Goal: Transaction & Acquisition: Purchase product/service

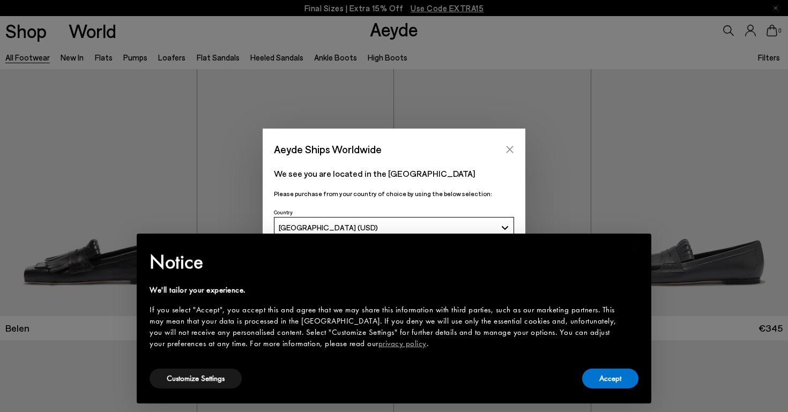
click at [508, 143] on button "Close" at bounding box center [510, 149] width 16 height 16
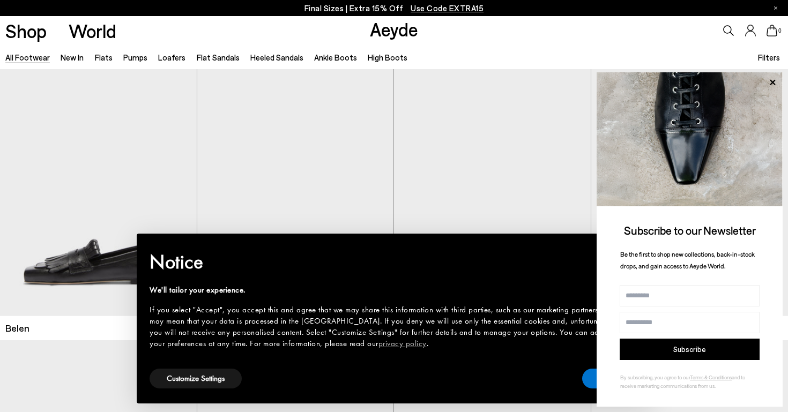
click at [448, 6] on span "Use Code EXTRA15" at bounding box center [447, 8] width 73 height 10
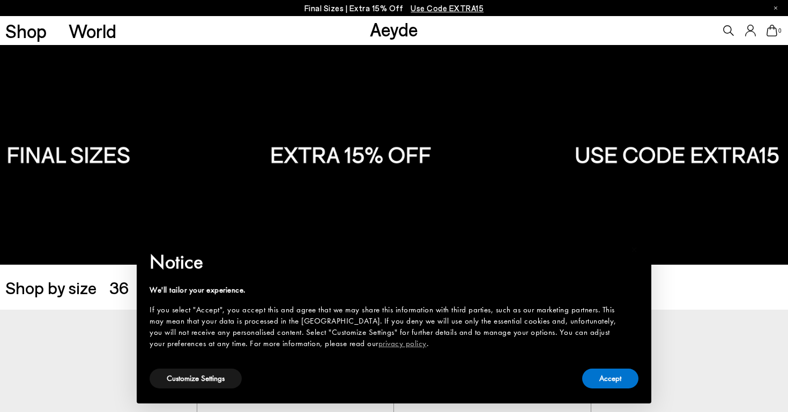
click at [167, 151] on img at bounding box center [394, 155] width 788 height 220
click at [602, 383] on button "Accept" at bounding box center [610, 379] width 56 height 20
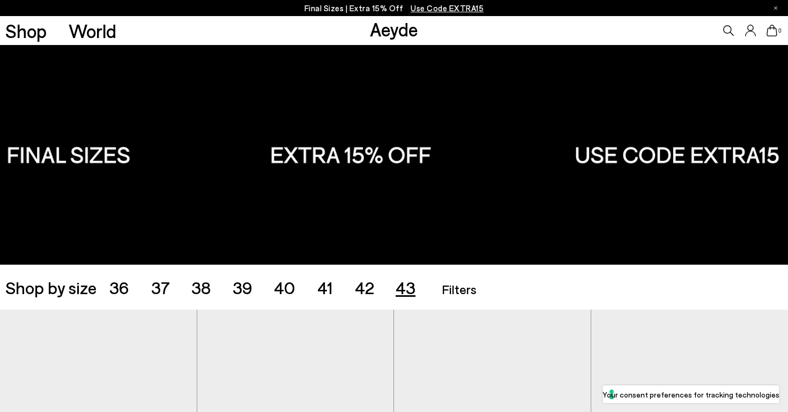
click at [413, 283] on span "43" at bounding box center [406, 287] width 20 height 20
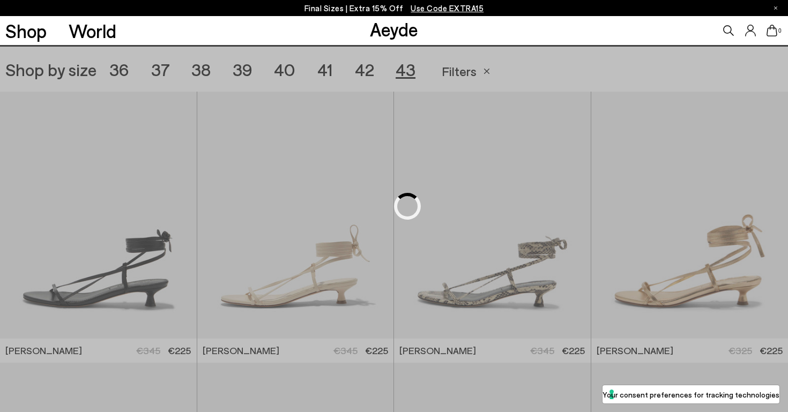
scroll to position [220, 0]
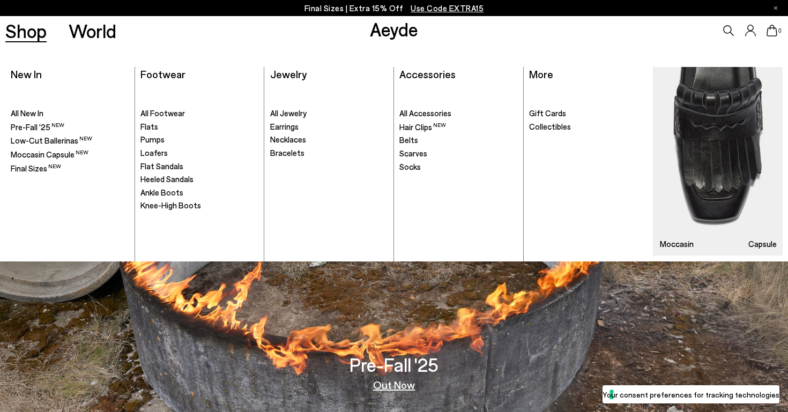
click at [27, 40] on link "Shop" at bounding box center [25, 30] width 41 height 19
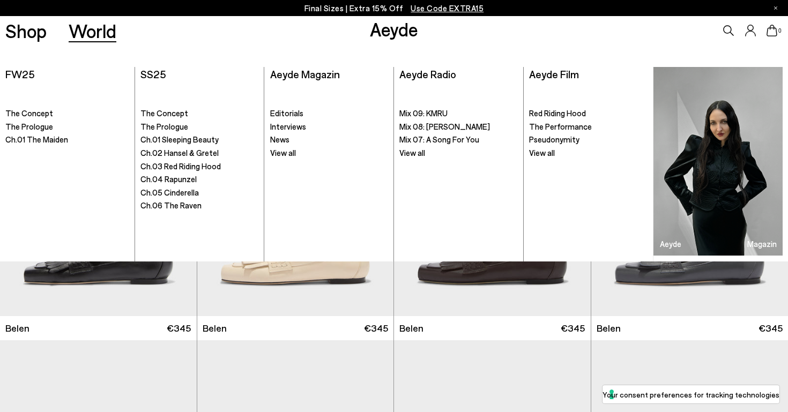
scroll to position [1, 0]
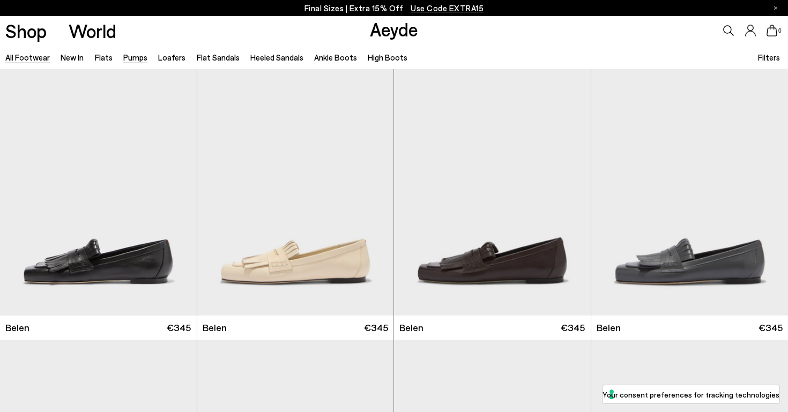
click at [139, 59] on link "Pumps" at bounding box center [135, 58] width 24 height 10
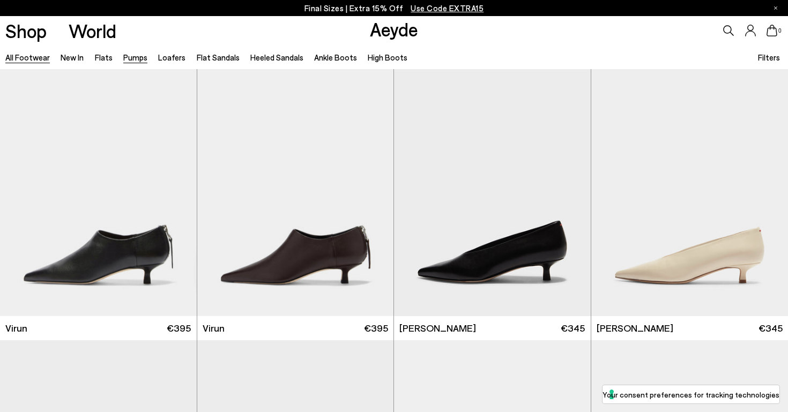
click at [40, 57] on link "All Footwear" at bounding box center [27, 58] width 44 height 10
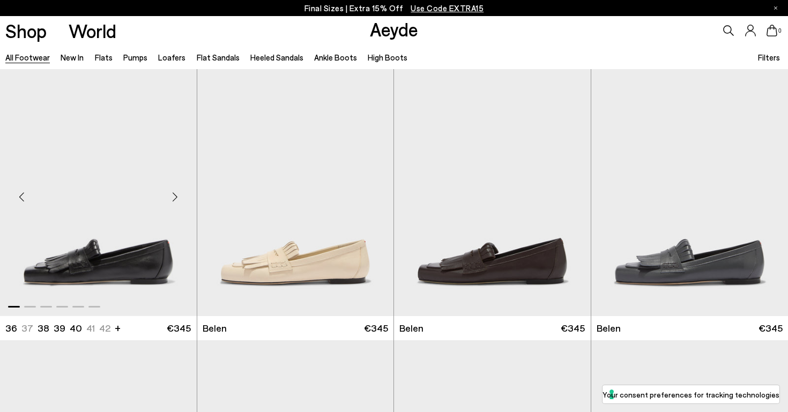
click at [117, 325] on div "Belen 36 37 37.5 38 38.5 +" at bounding box center [97, 328] width 185 height 13
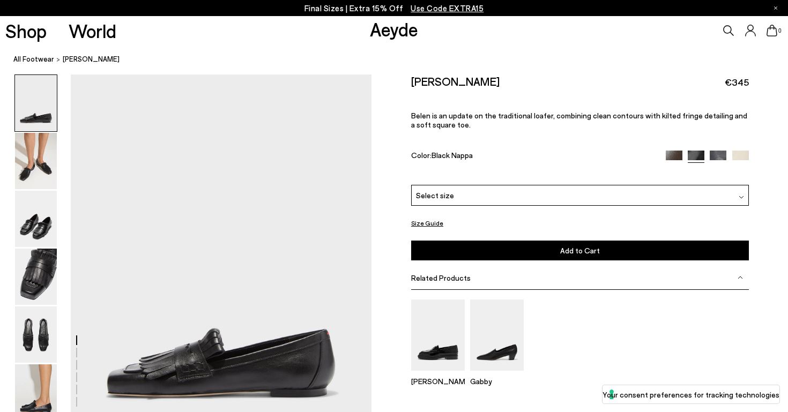
scroll to position [24, 0]
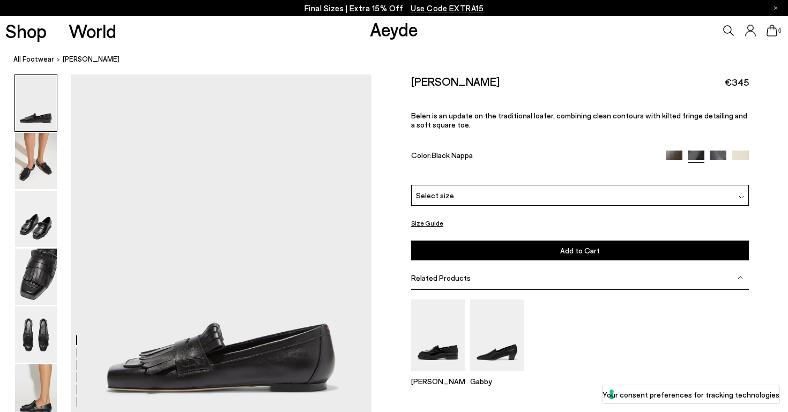
click at [435, 217] on button "Size Guide" at bounding box center [427, 223] width 32 height 13
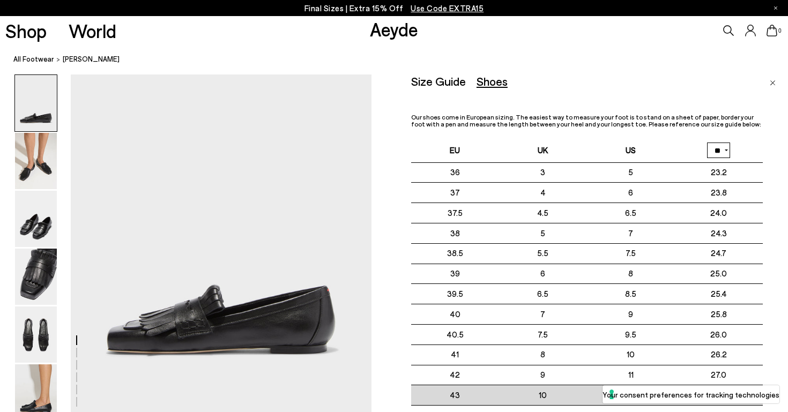
scroll to position [80, 0]
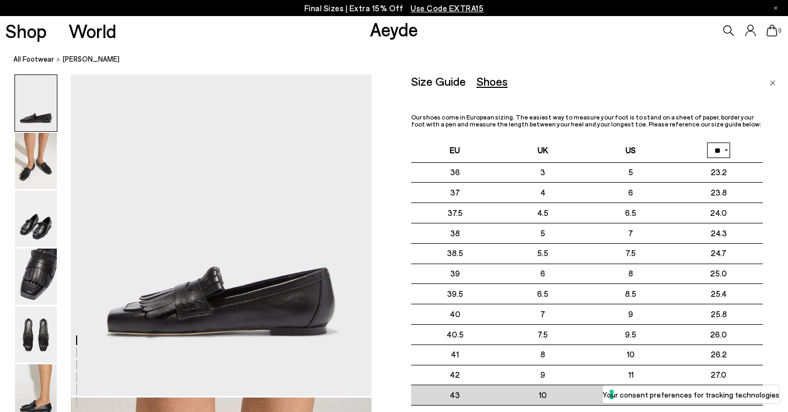
click at [620, 404] on td "11.5" at bounding box center [631, 395] width 88 height 20
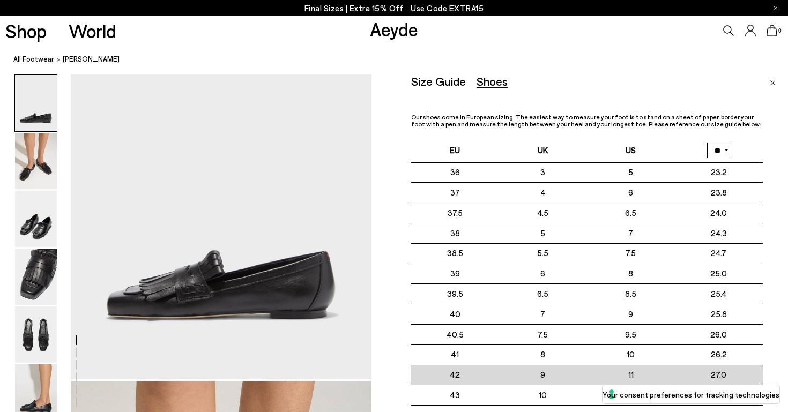
scroll to position [100, 0]
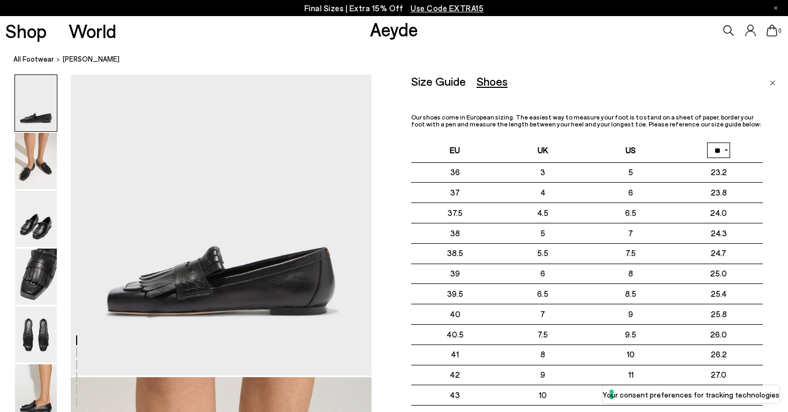
click at [768, 85] on div "Size Guide Shoes Belt Our shoes come in European sizing. The easiest way to mea…" at bounding box center [599, 281] width 377 height 412
click at [771, 84] on img "Close" at bounding box center [773, 82] width 6 height 5
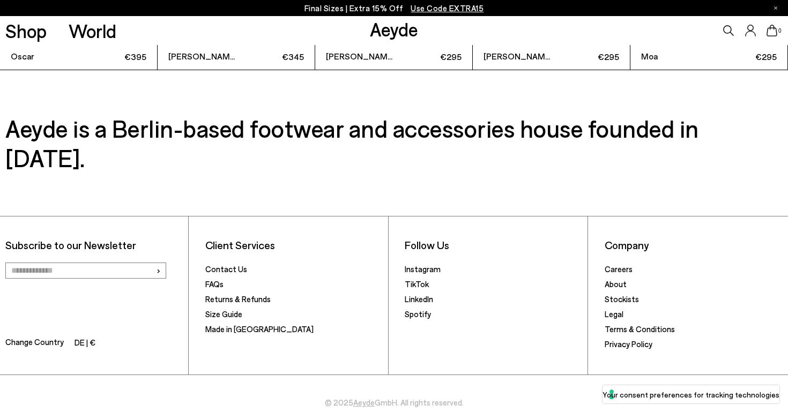
scroll to position [2764, 0]
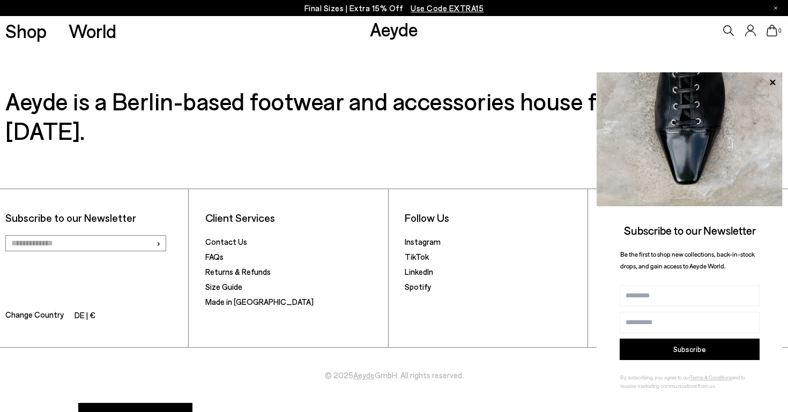
click at [327, 13] on p "Final Sizes | Extra 15% Off Use Code EXTRA15" at bounding box center [394, 8] width 180 height 13
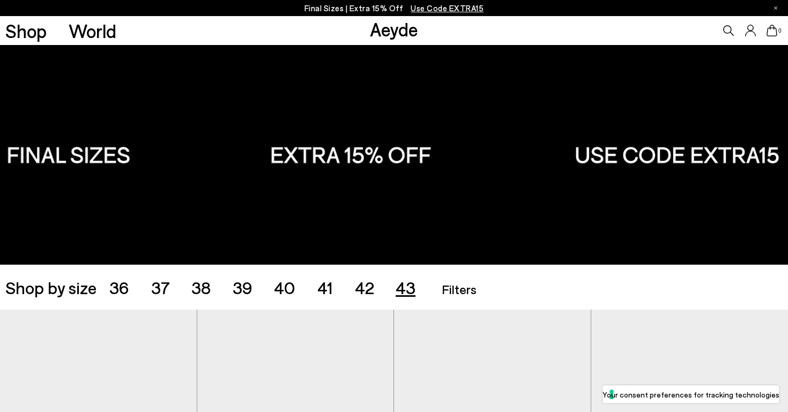
click at [406, 286] on span "43" at bounding box center [406, 287] width 20 height 20
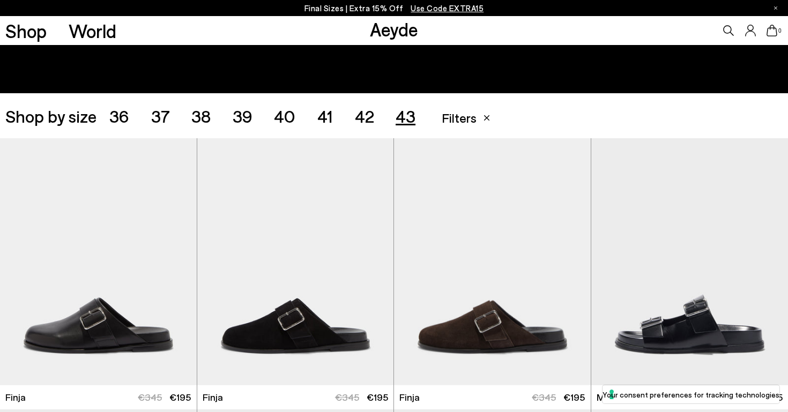
scroll to position [32, 0]
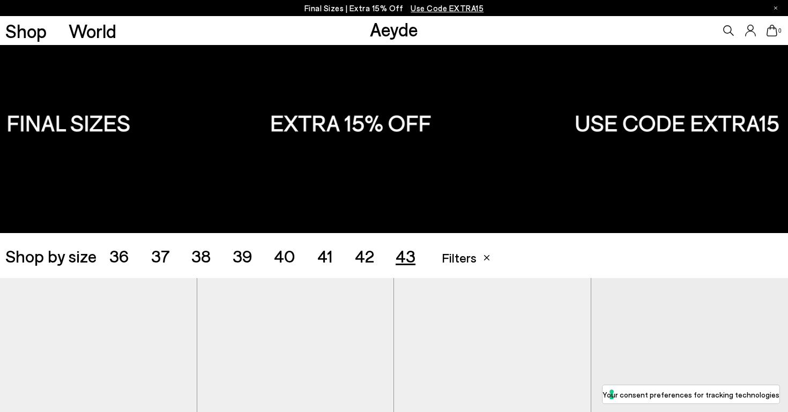
click at [371, 258] on span "42" at bounding box center [364, 255] width 19 height 20
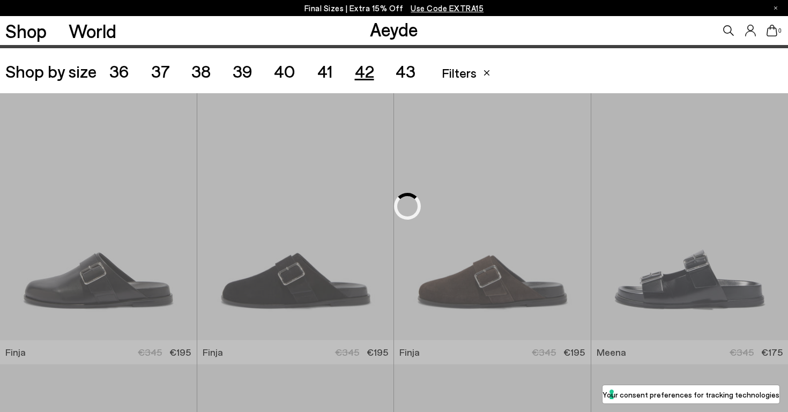
scroll to position [220, 0]
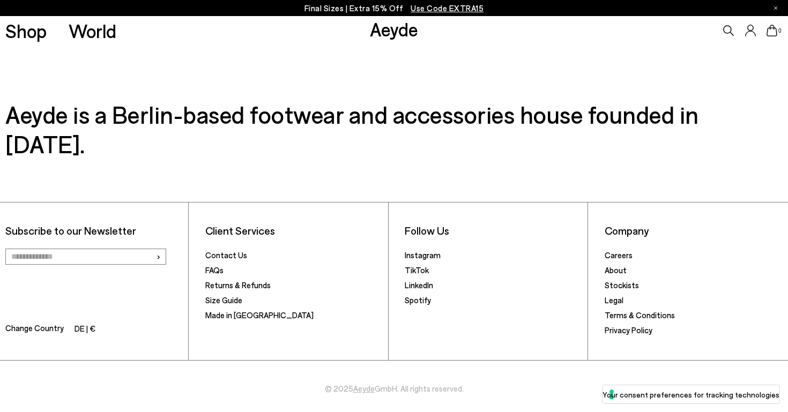
scroll to position [4081, 0]
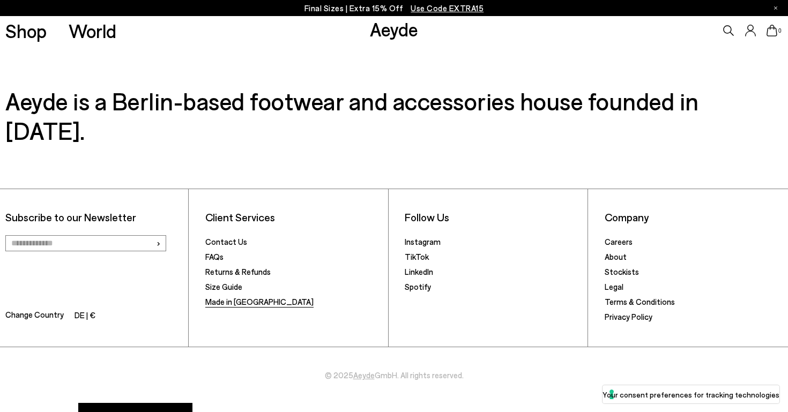
click at [234, 297] on link "Made in [GEOGRAPHIC_DATA]" at bounding box center [259, 302] width 108 height 10
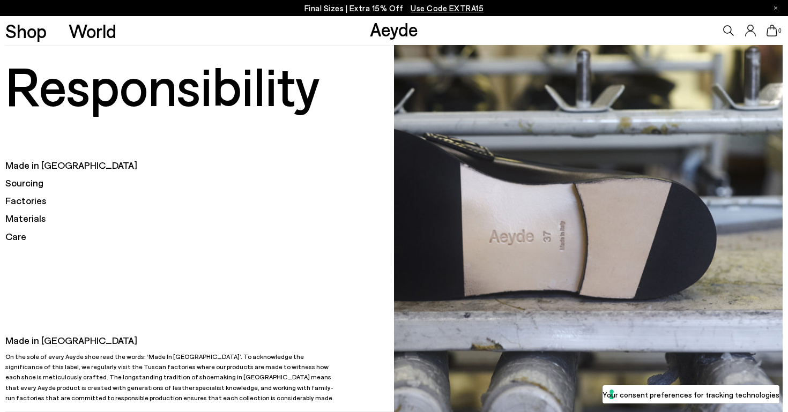
click at [34, 218] on h5 "Materials" at bounding box center [199, 218] width 389 height 13
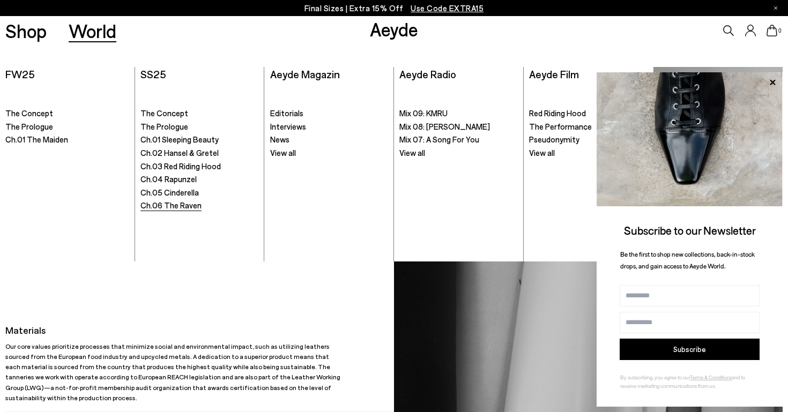
click at [188, 206] on span "Ch.06 The Raven" at bounding box center [170, 205] width 61 height 10
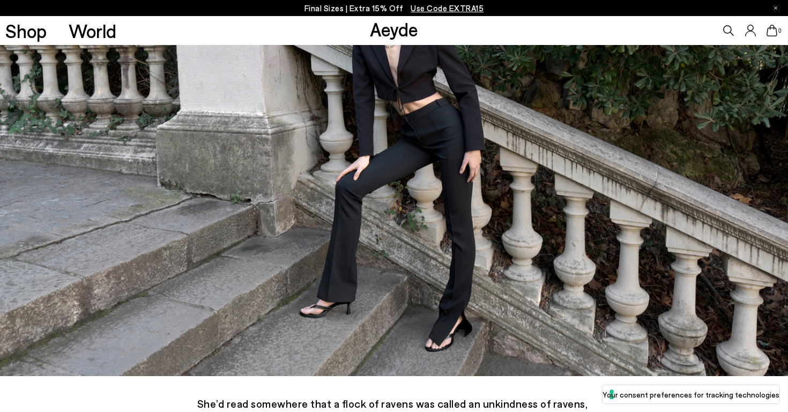
scroll to position [2237, 0]
